Goal: Task Accomplishment & Management: Use online tool/utility

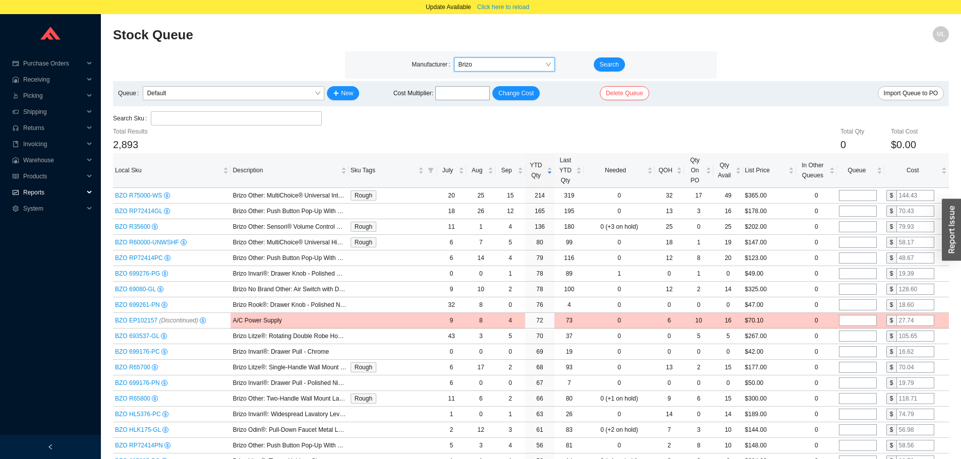
click at [41, 193] on span "Reports" at bounding box center [53, 193] width 61 height 16
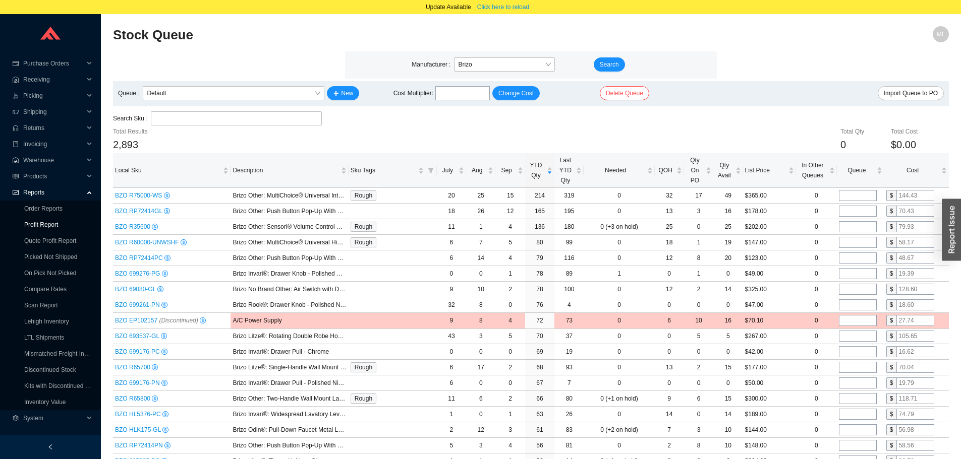
click at [40, 221] on link "Profit Report" at bounding box center [41, 224] width 34 height 7
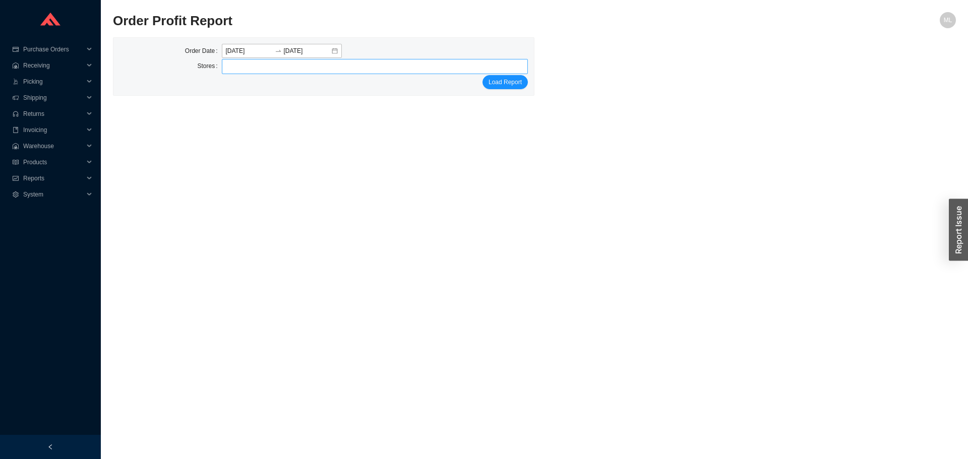
click at [253, 69] on div at bounding box center [371, 67] width 294 height 14
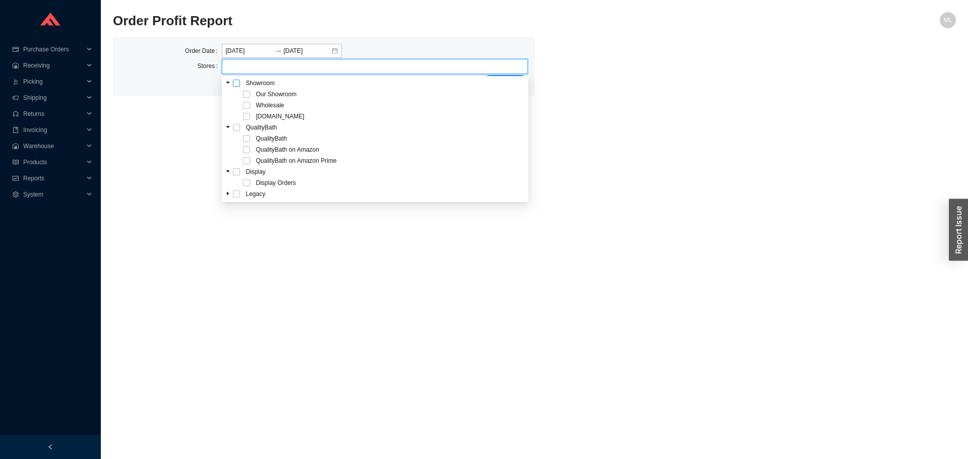
click at [238, 83] on span at bounding box center [236, 83] width 7 height 7
click at [677, 119] on main "Order Profit Report ML Order Date [DATE] [DATE] Stores Our Showroom Wholesale […" at bounding box center [534, 235] width 843 height 447
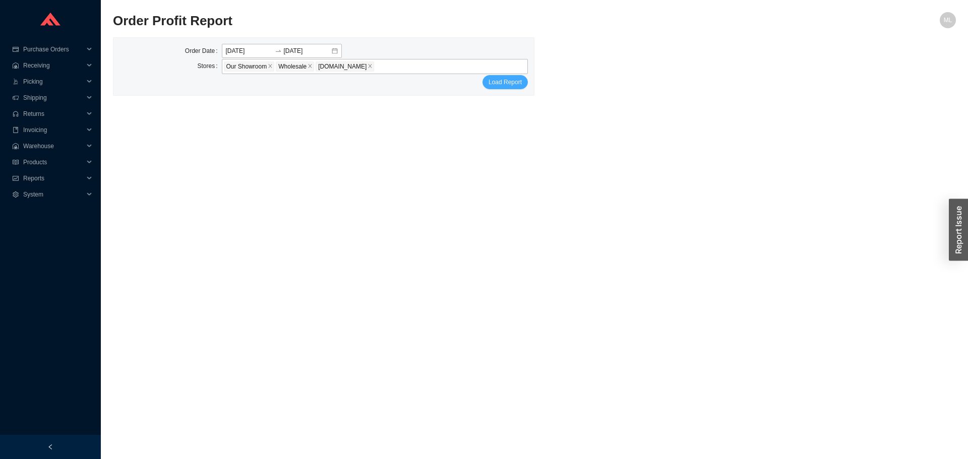
click at [509, 83] on span "Load Report" at bounding box center [505, 82] width 33 height 10
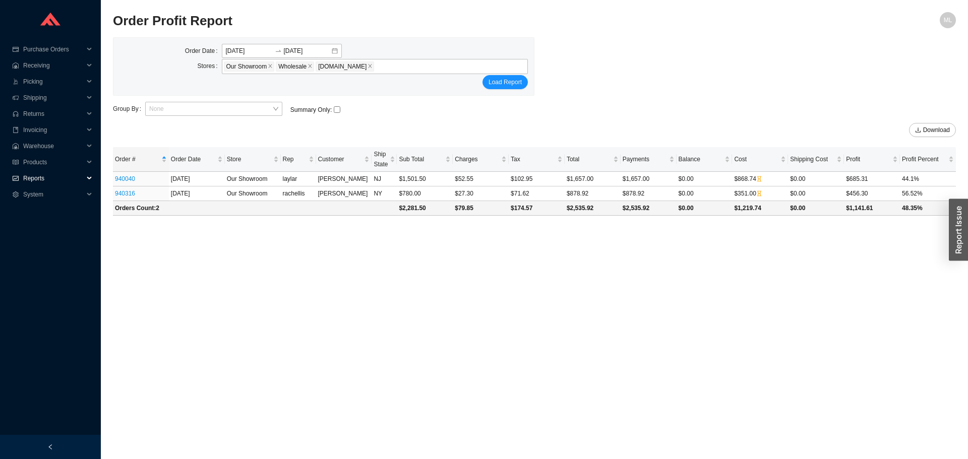
click at [33, 177] on span "Reports" at bounding box center [53, 178] width 61 height 16
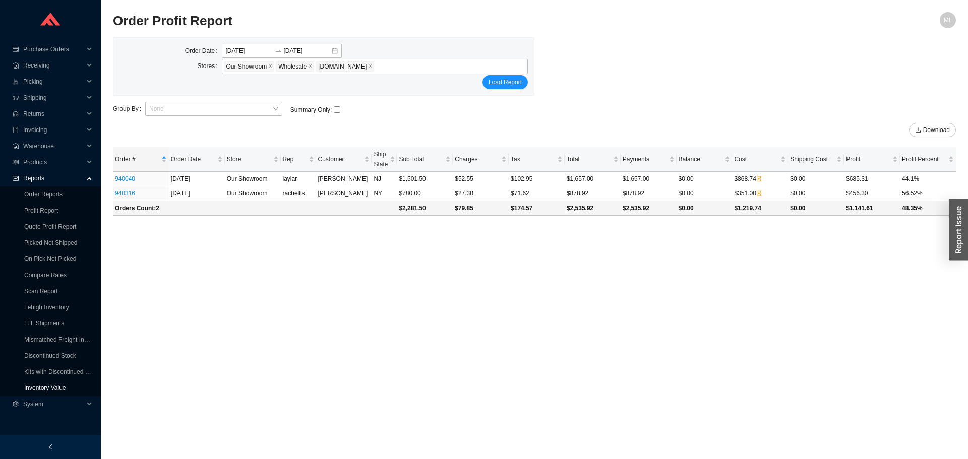
click at [44, 387] on link "Inventory Value" at bounding box center [45, 388] width 42 height 7
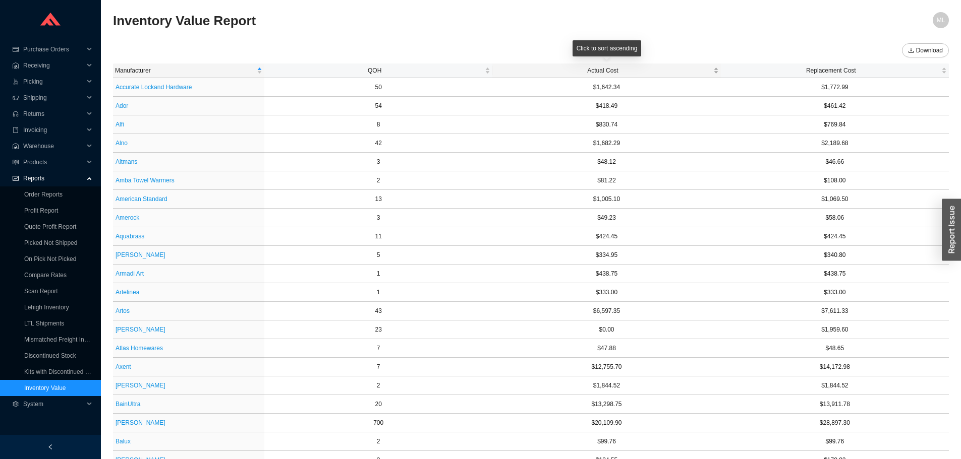
click at [611, 63] on div "Click to sort ascending" at bounding box center [606, 51] width 69 height 23
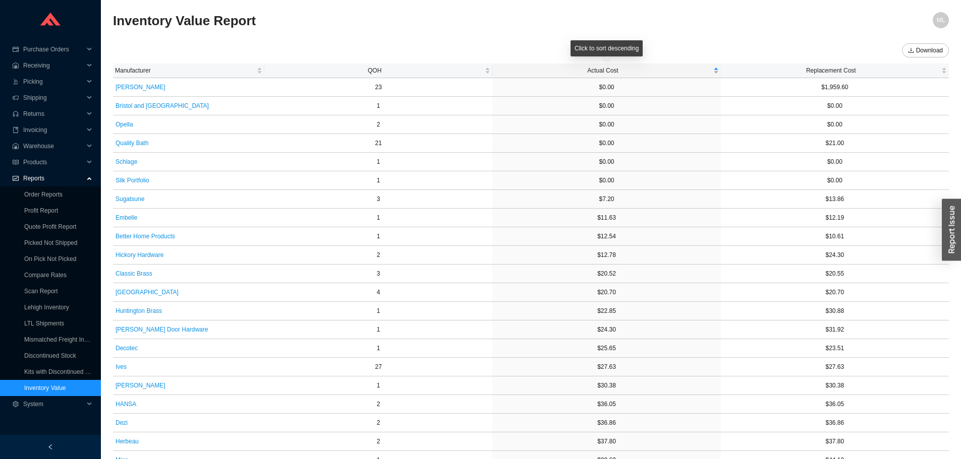
click at [609, 71] on span "Actual Cost" at bounding box center [602, 71] width 216 height 10
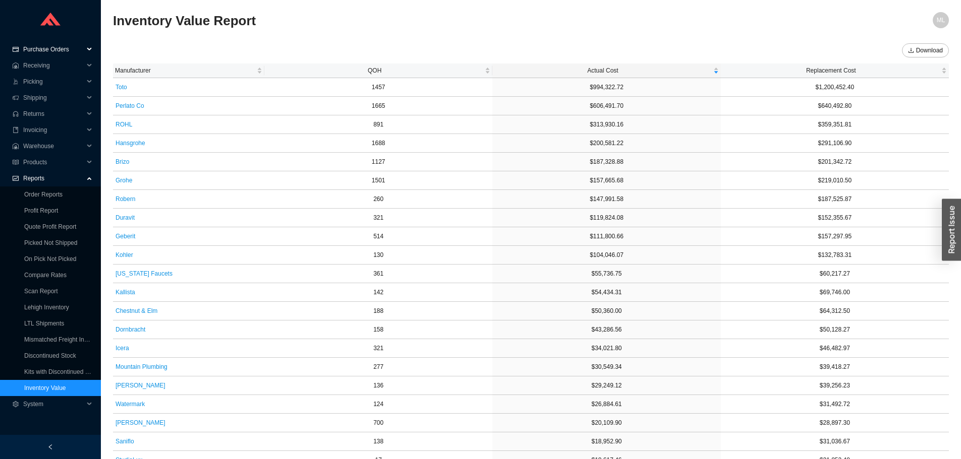
click at [46, 45] on span "Purchase Orders" at bounding box center [53, 49] width 61 height 16
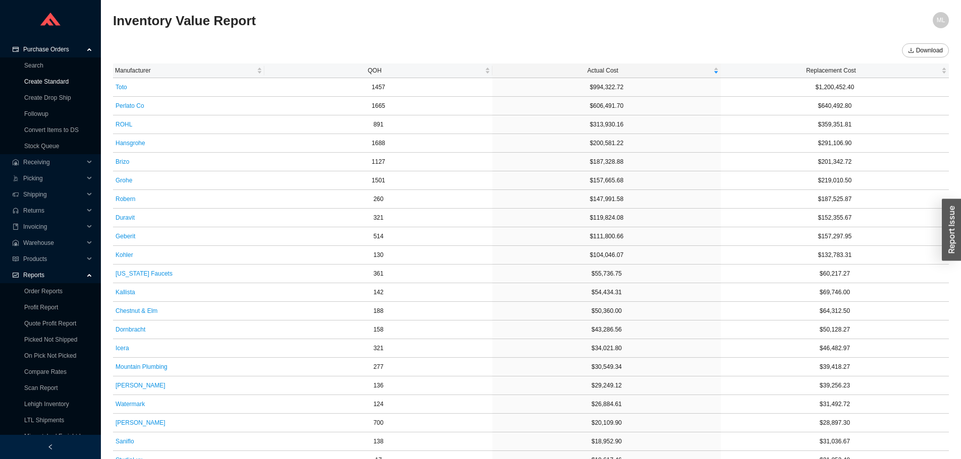
click at [45, 79] on link "Create Standard" at bounding box center [46, 81] width 44 height 7
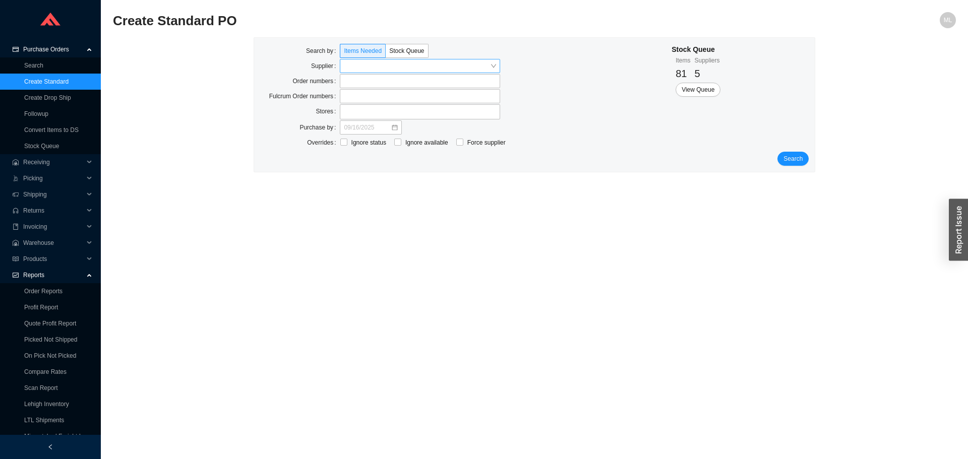
click at [357, 65] on input "search" at bounding box center [417, 66] width 146 height 13
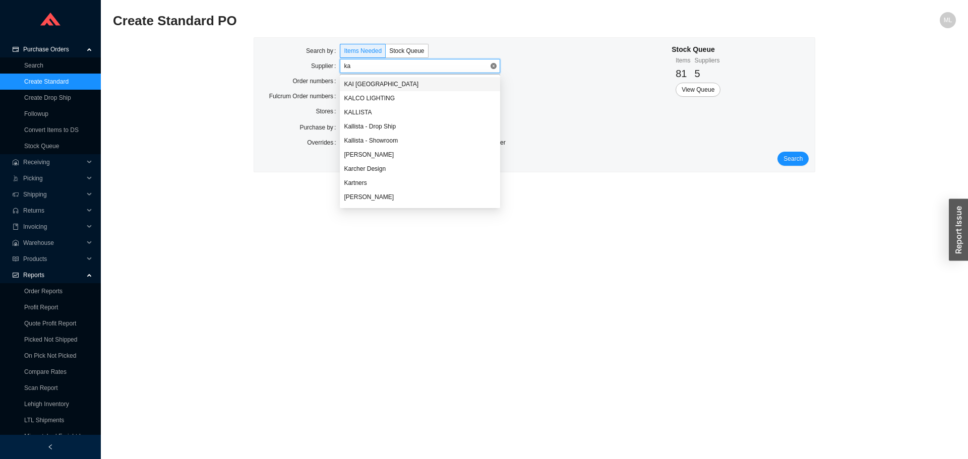
type input "kal"
click at [364, 94] on div "KALLISTA" at bounding box center [420, 98] width 152 height 9
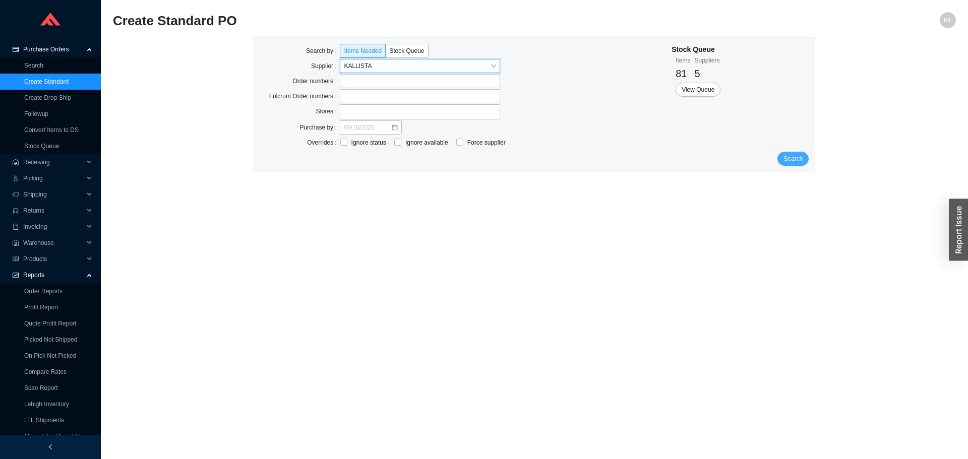
click at [797, 159] on span "Search" at bounding box center [793, 159] width 19 height 10
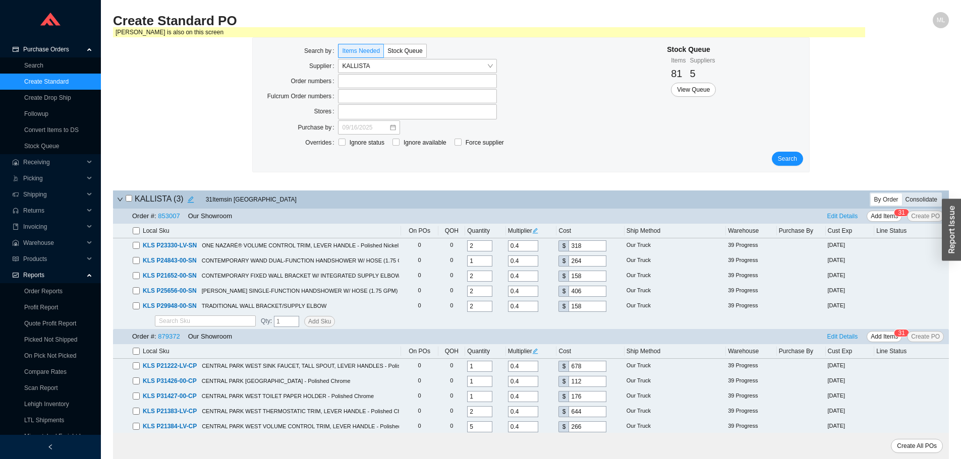
click at [925, 202] on div "Consolidate" at bounding box center [921, 200] width 39 height 12
click at [902, 194] on input "Consolidate" at bounding box center [902, 194] width 0 height 0
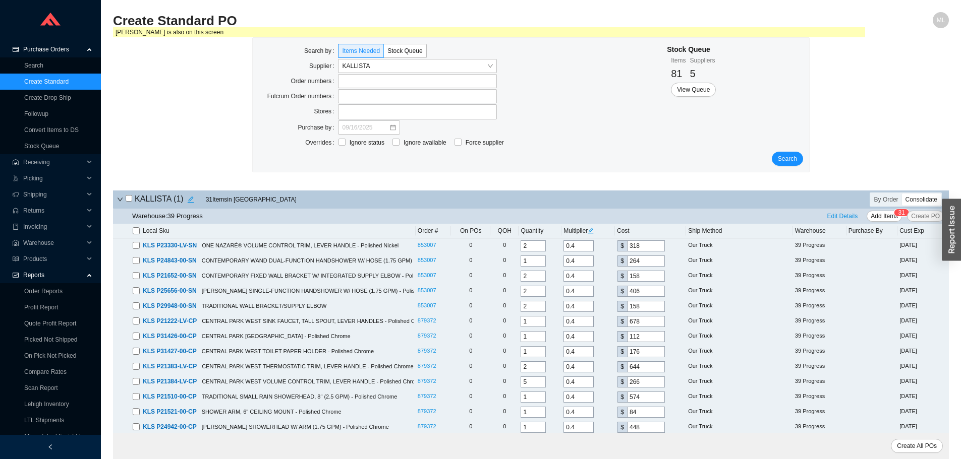
click at [139, 229] on input "checkbox" at bounding box center [136, 230] width 7 height 7
checkbox input "true"
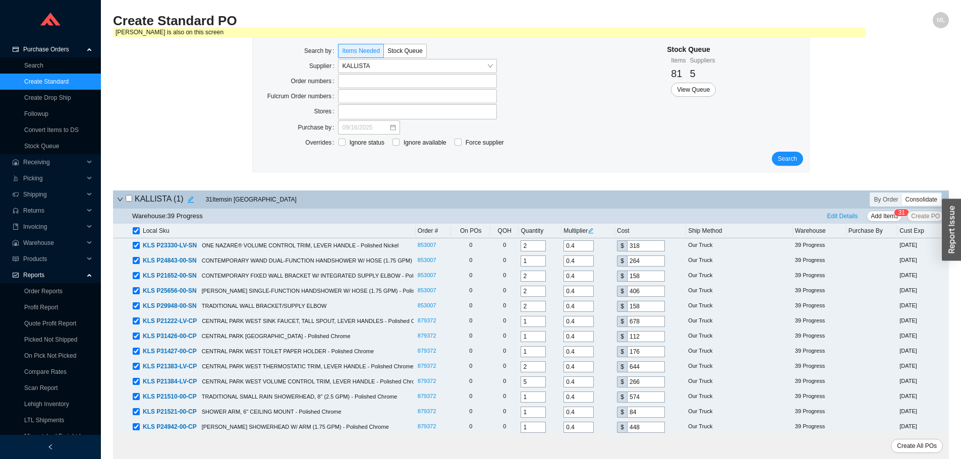
checkbox input "true"
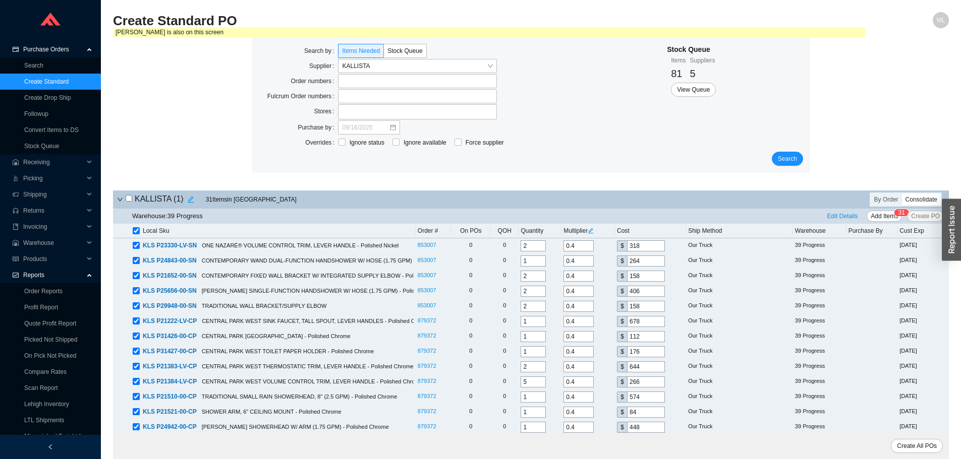
checkbox input "true"
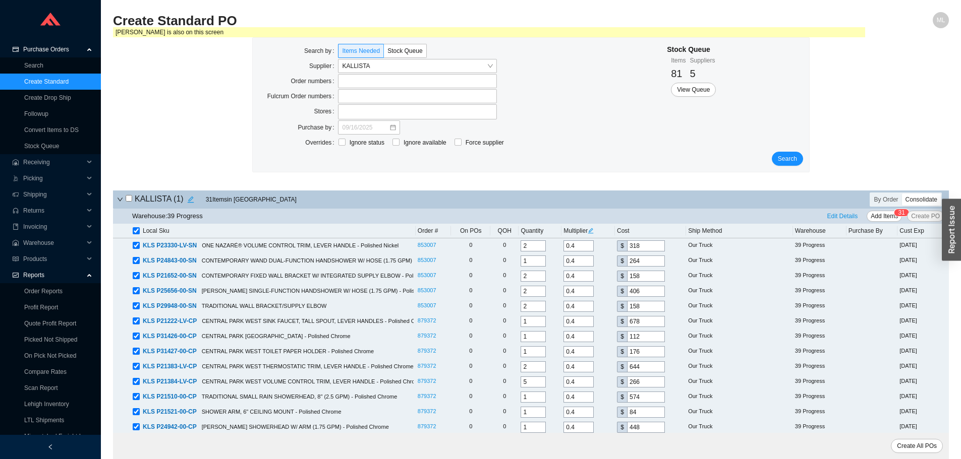
checkbox input "true"
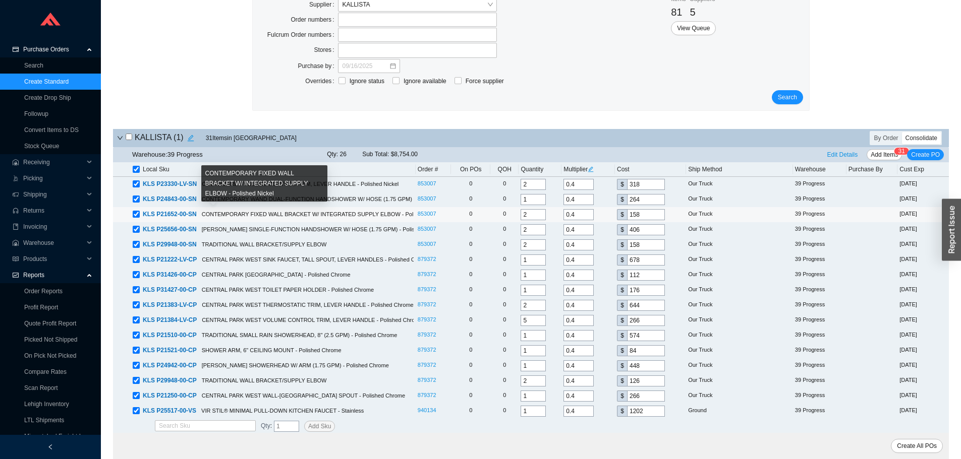
scroll to position [63, 0]
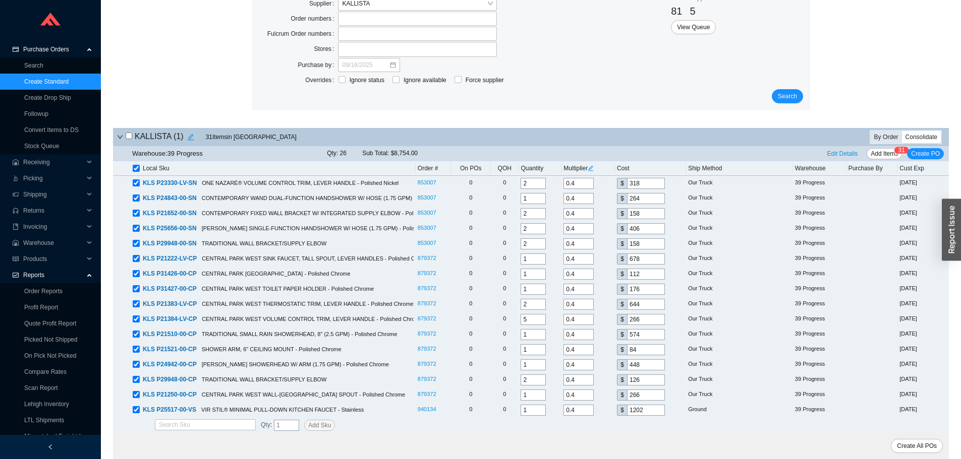
click at [882, 134] on div "By Order" at bounding box center [885, 137] width 31 height 12
click at [870, 131] on input "By Order" at bounding box center [870, 131] width 0 height 0
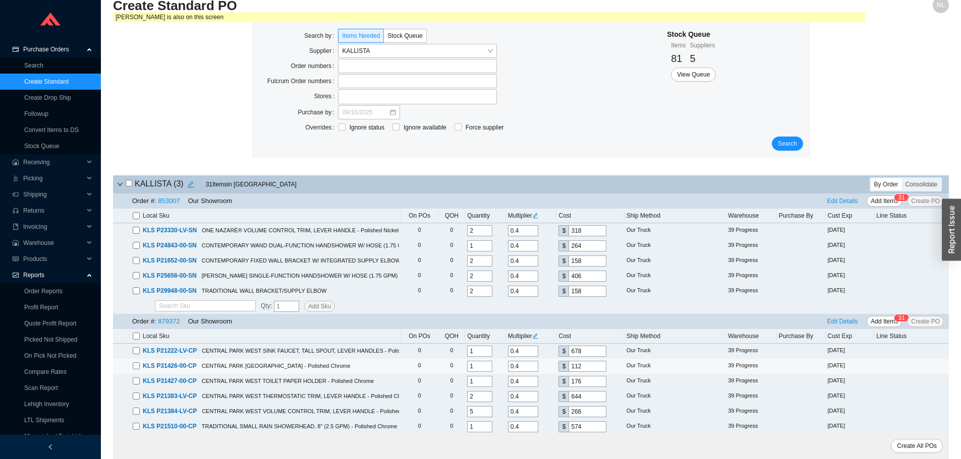
scroll to position [0, 0]
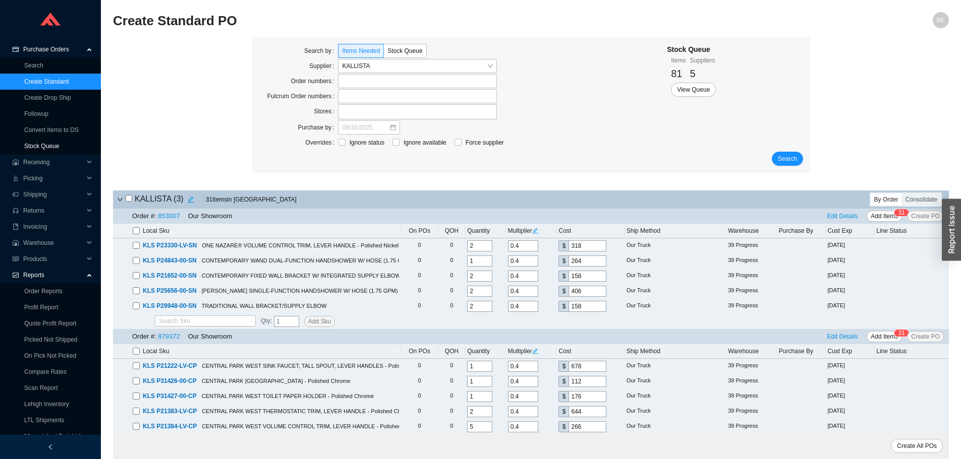
click at [49, 143] on link "Stock Queue" at bounding box center [41, 146] width 35 height 7
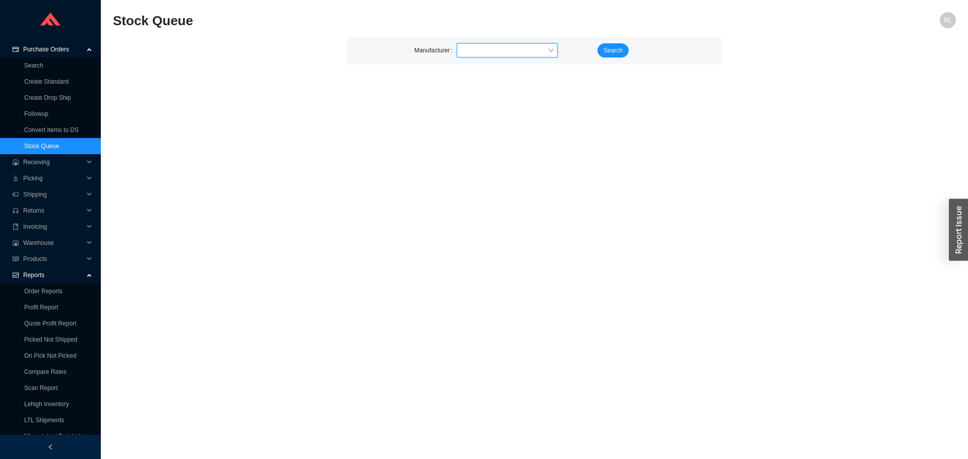
click at [487, 50] on input "search" at bounding box center [504, 50] width 87 height 13
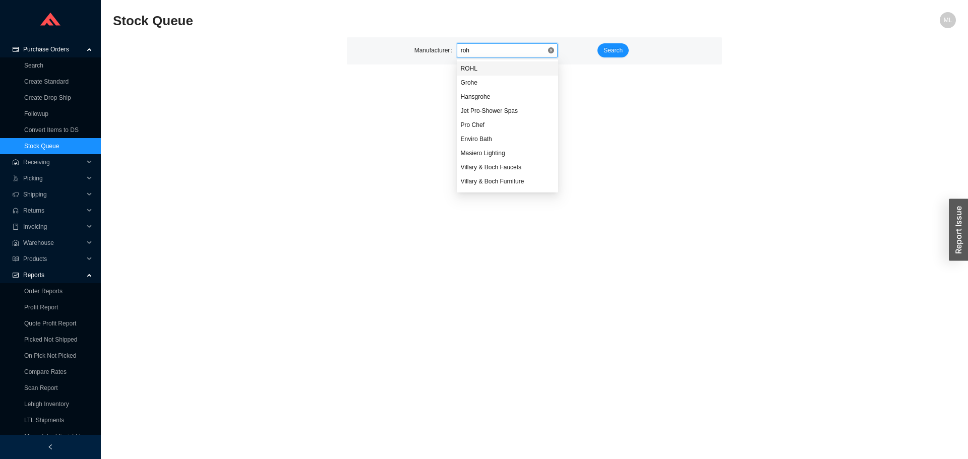
type input "rohl"
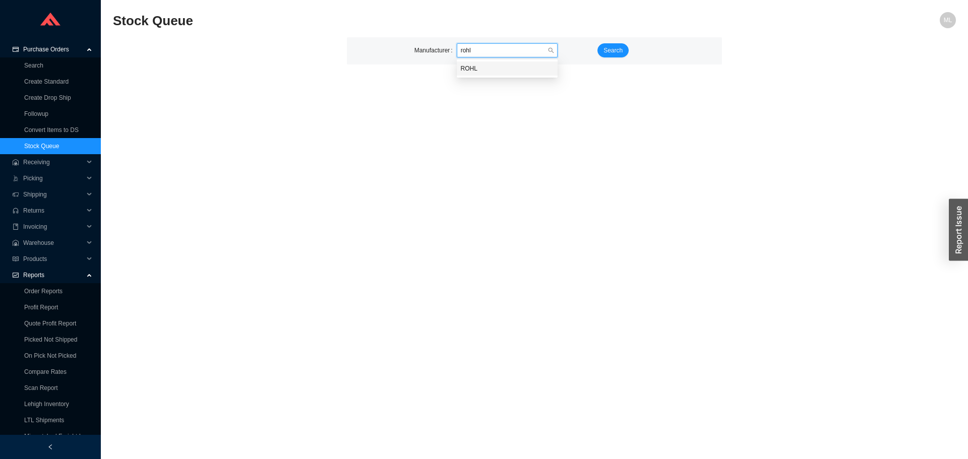
click at [486, 65] on div "ROHL" at bounding box center [507, 68] width 93 height 9
click at [624, 48] on button "Search" at bounding box center [613, 50] width 31 height 14
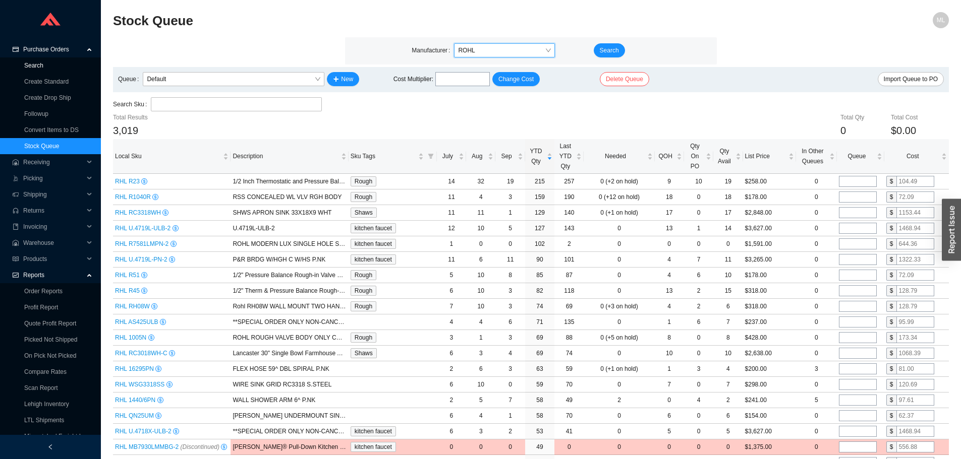
click at [34, 66] on link "Search" at bounding box center [33, 65] width 19 height 7
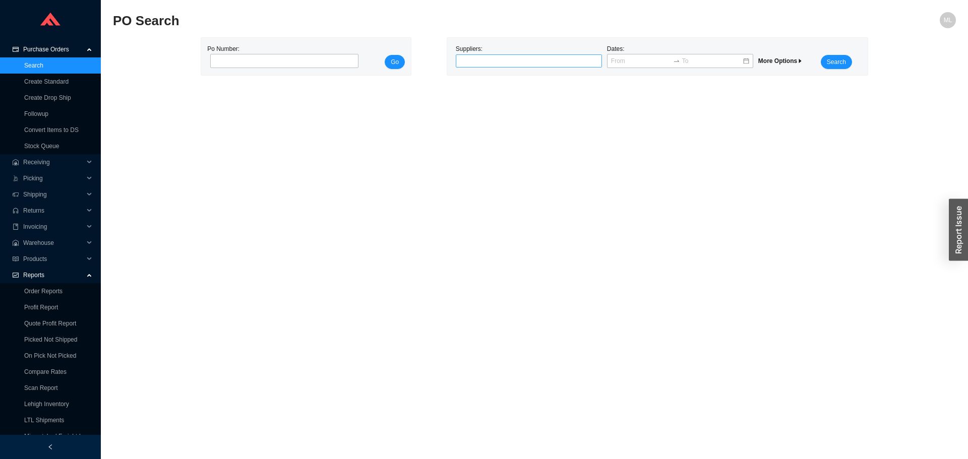
click at [499, 60] on div at bounding box center [525, 61] width 134 height 10
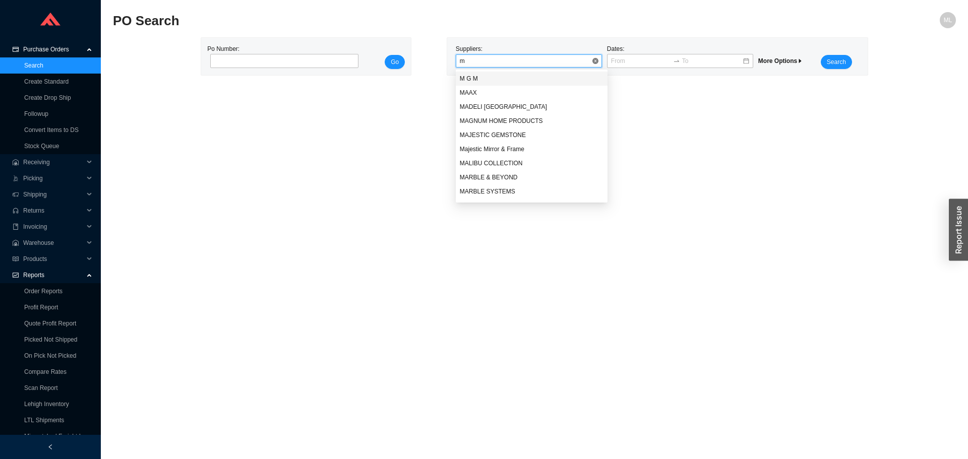
type input "mr"
click at [486, 74] on div "MR [PERSON_NAME]" at bounding box center [532, 78] width 144 height 9
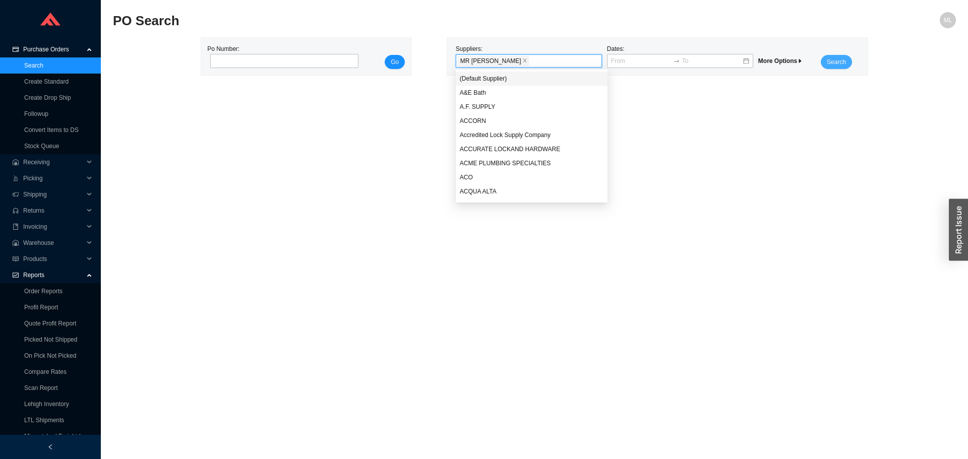
click at [844, 60] on span "Search" at bounding box center [836, 62] width 19 height 10
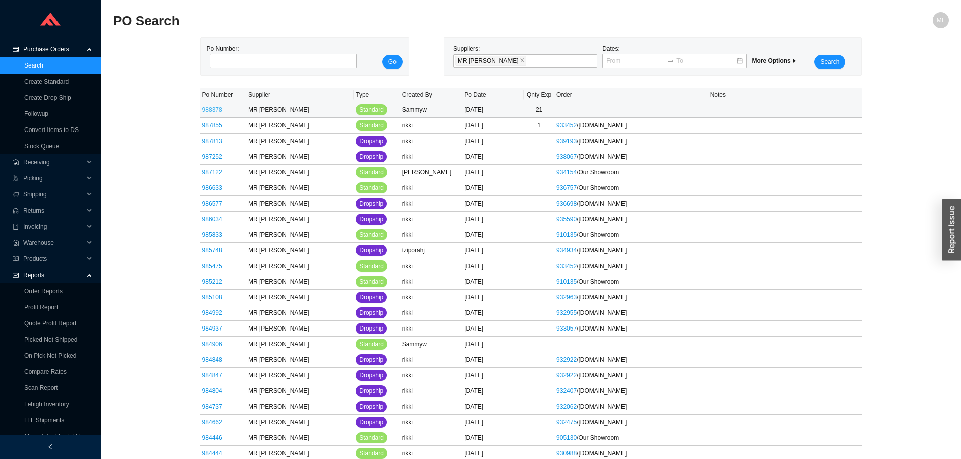
click at [212, 109] on link "988378" at bounding box center [212, 109] width 20 height 7
